Goal: Information Seeking & Learning: Learn about a topic

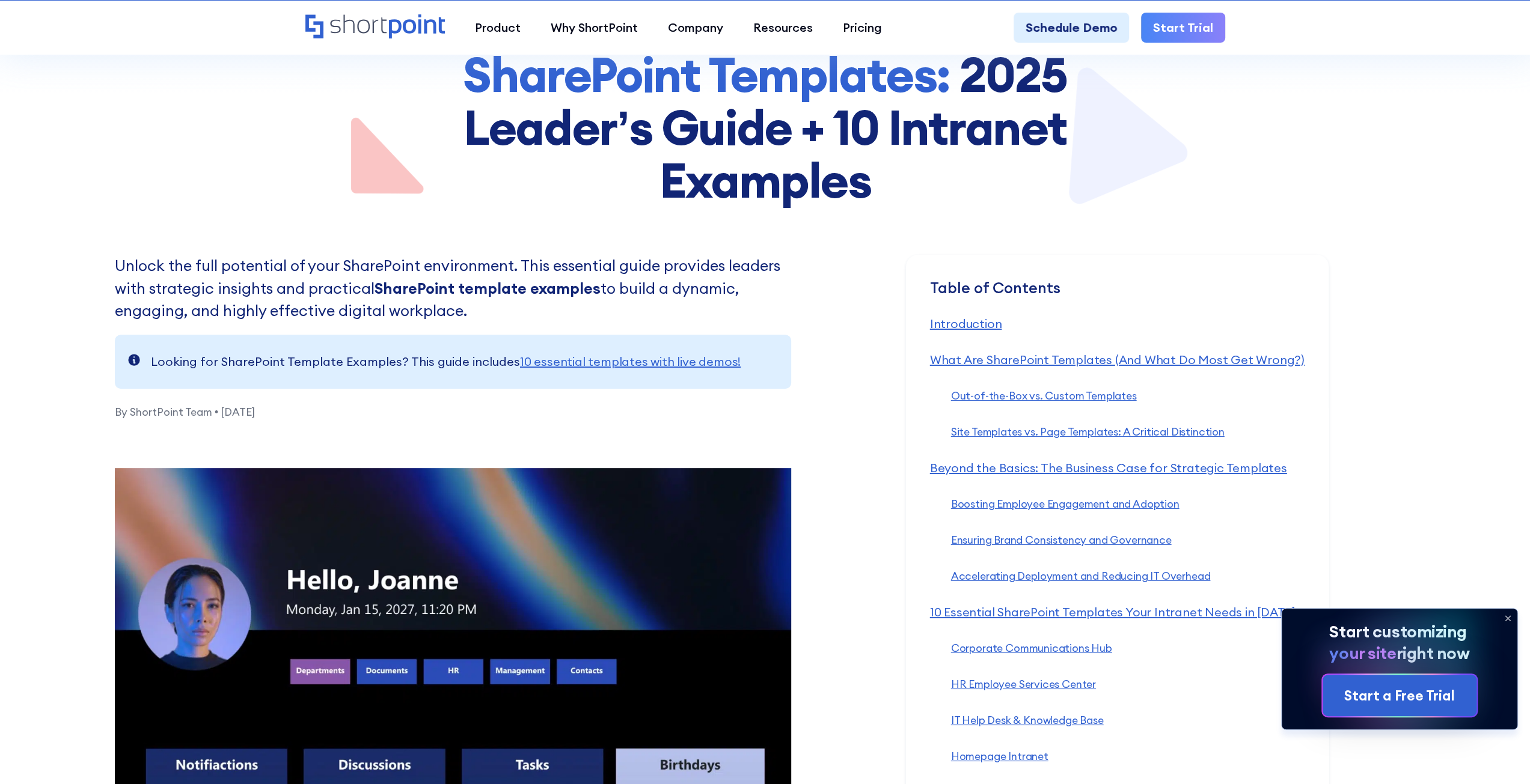
scroll to position [180, 0]
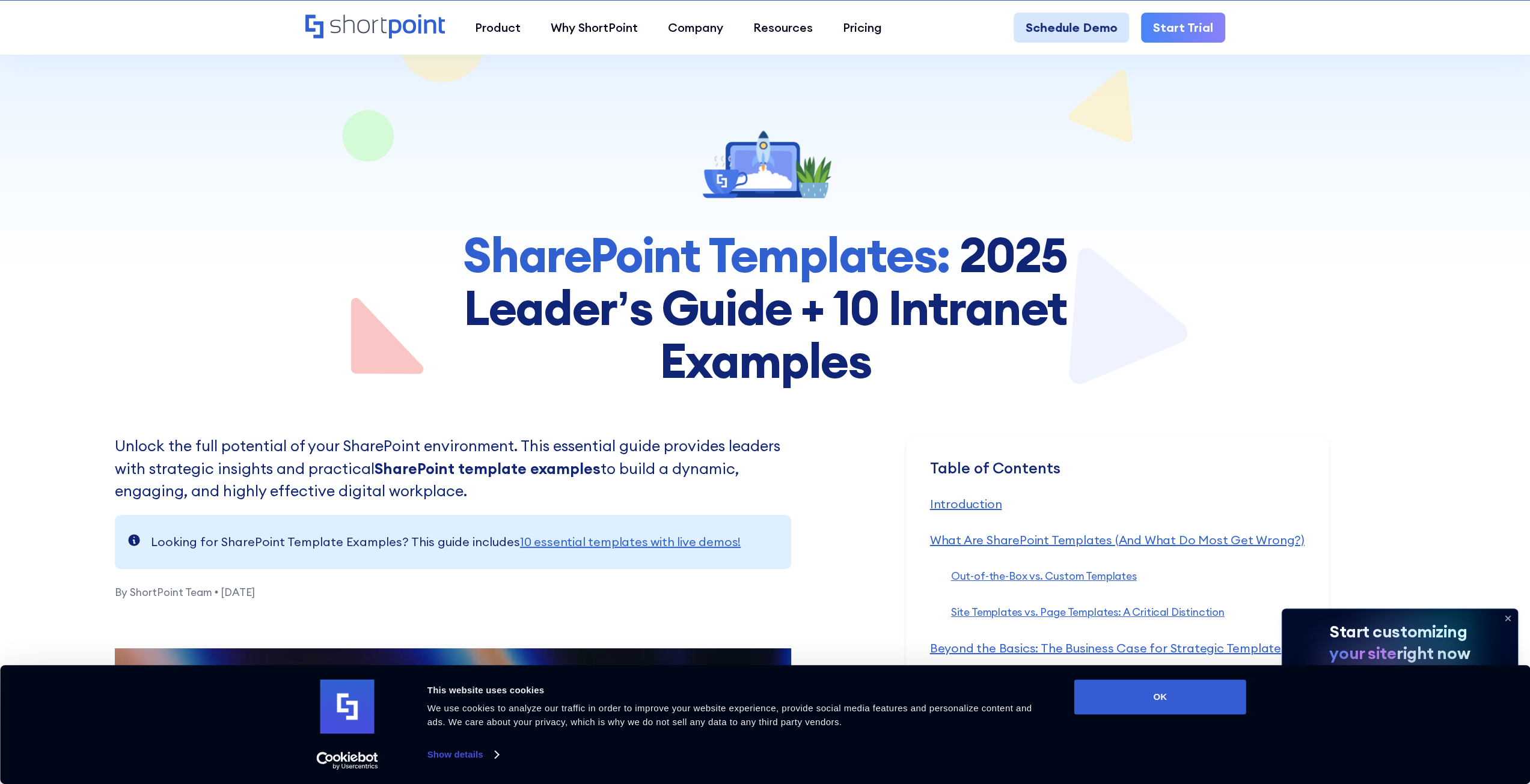
scroll to position [120, 0]
